Goal: Task Accomplishment & Management: Manage account settings

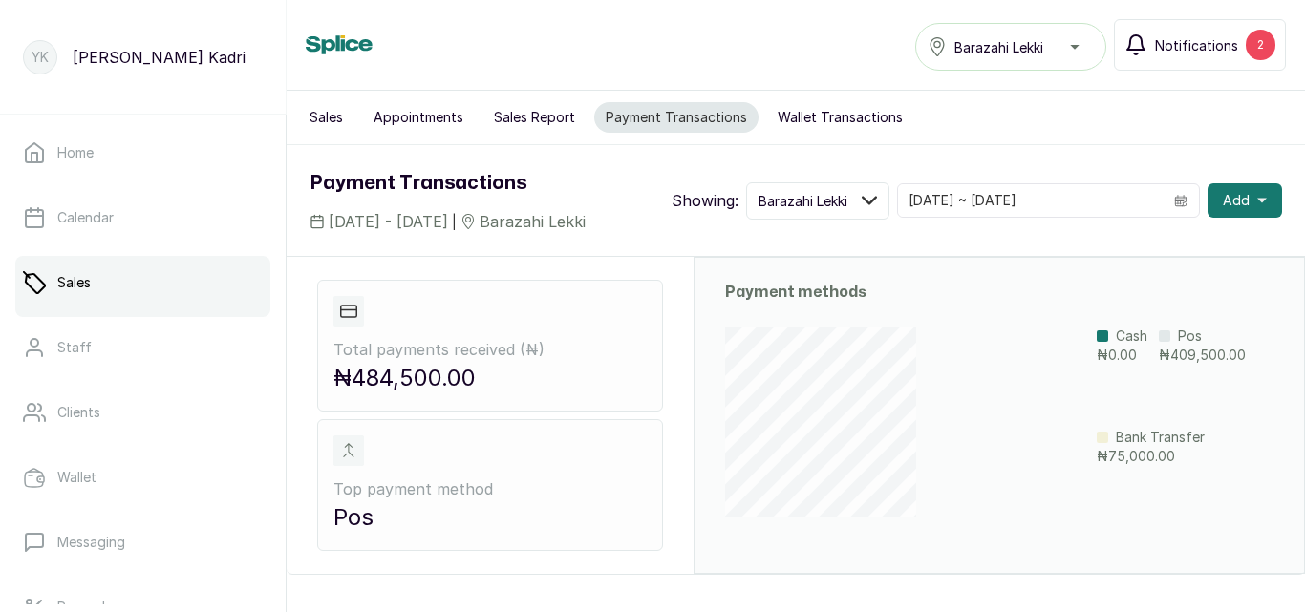
click at [1163, 42] on span "Notifications" at bounding box center [1196, 45] width 83 height 20
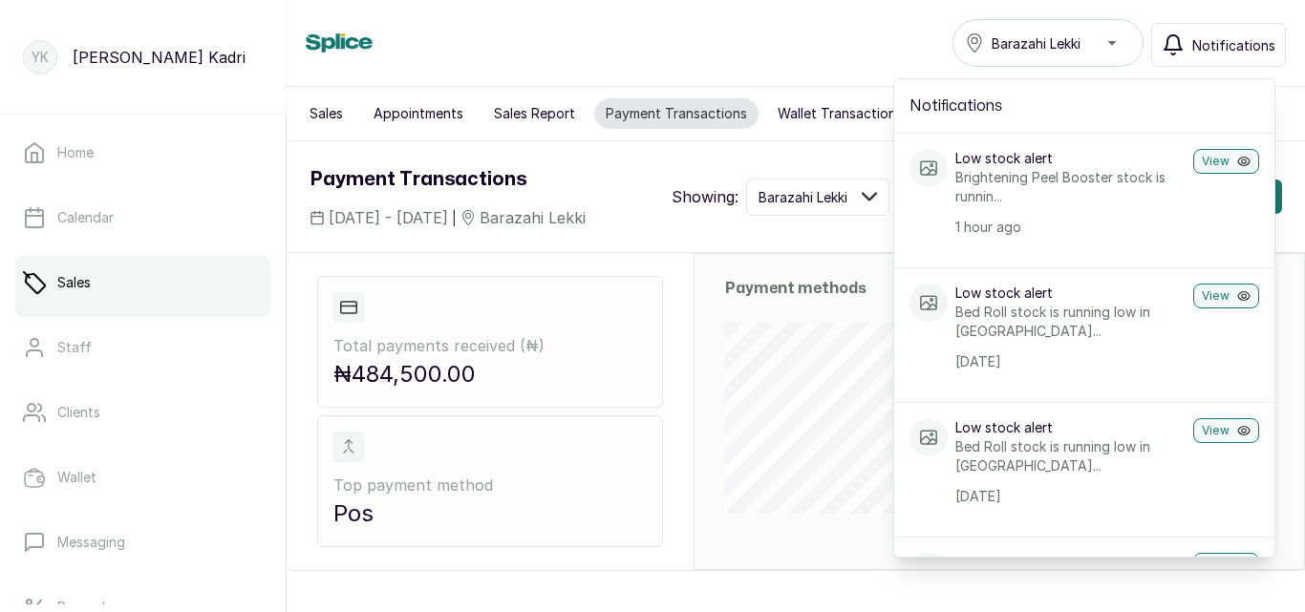
click at [563, 266] on div "Total payments received ( ₦ ) ₦484,500.00 Top payment method Pos" at bounding box center [490, 411] width 407 height 317
